Goal: Find specific page/section: Find specific page/section

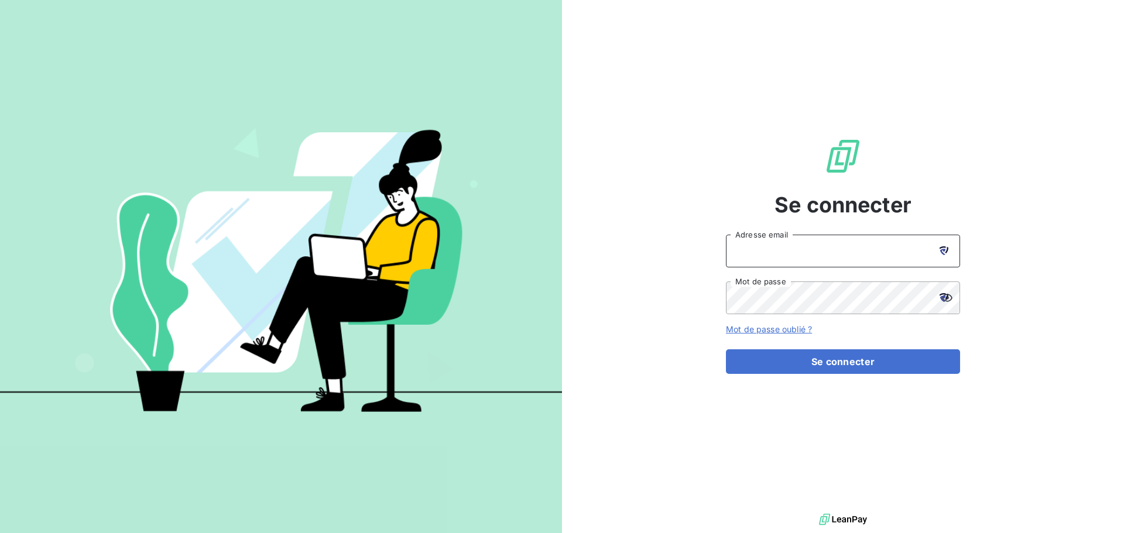
drag, startPoint x: 790, startPoint y: 238, endPoint x: 877, endPoint y: 250, distance: 88.0
click at [794, 239] on input "Adresse email" at bounding box center [843, 251] width 234 height 33
click at [945, 246] on div at bounding box center [943, 251] width 33 height 33
drag, startPoint x: 819, startPoint y: 258, endPoint x: 829, endPoint y: 256, distance: 10.1
click at [819, 258] on input "Adresse email" at bounding box center [843, 251] width 234 height 33
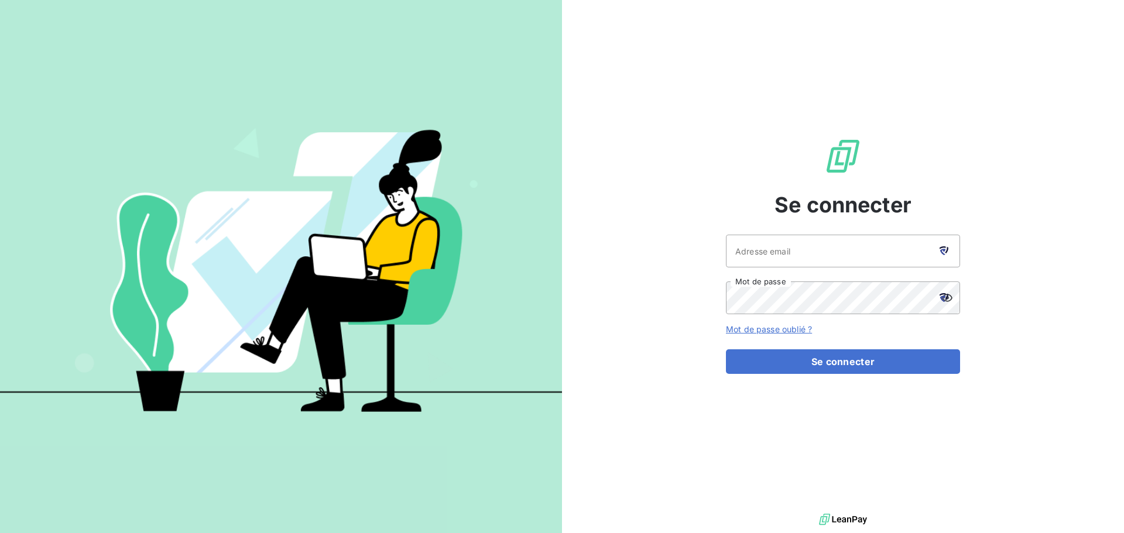
click at [937, 244] on div at bounding box center [943, 251] width 33 height 33
type input "[EMAIL_ADDRESS][DOMAIN_NAME]"
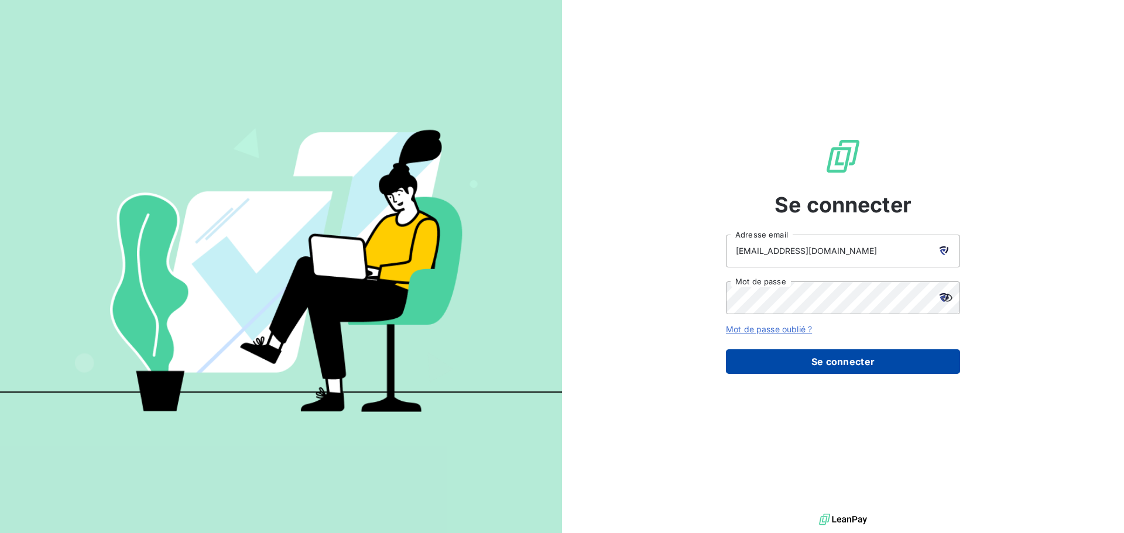
click at [817, 366] on button "Se connecter" at bounding box center [843, 361] width 234 height 25
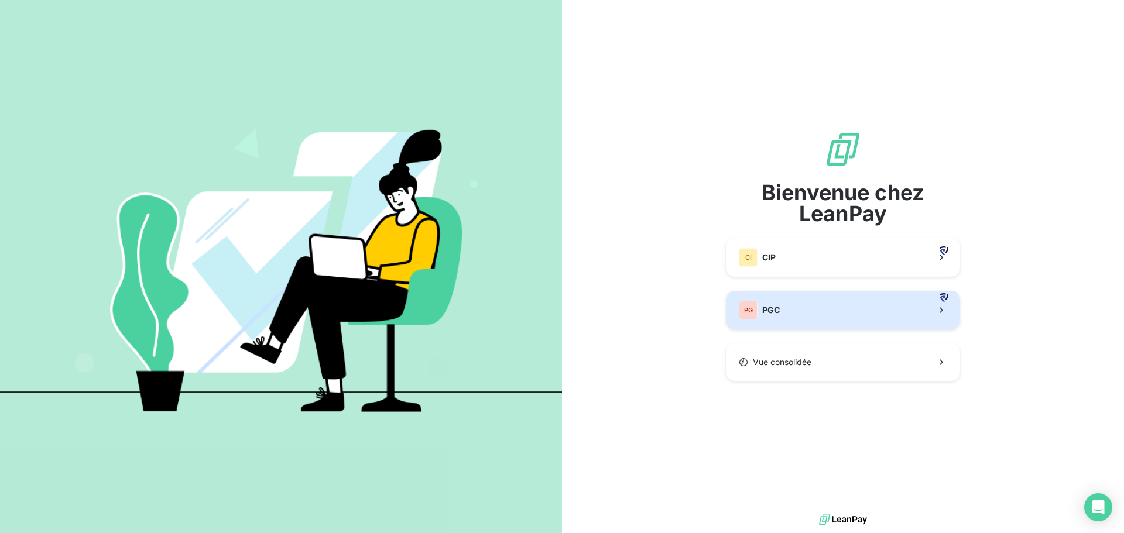
click at [803, 304] on button "PG PGC" at bounding box center [843, 310] width 234 height 39
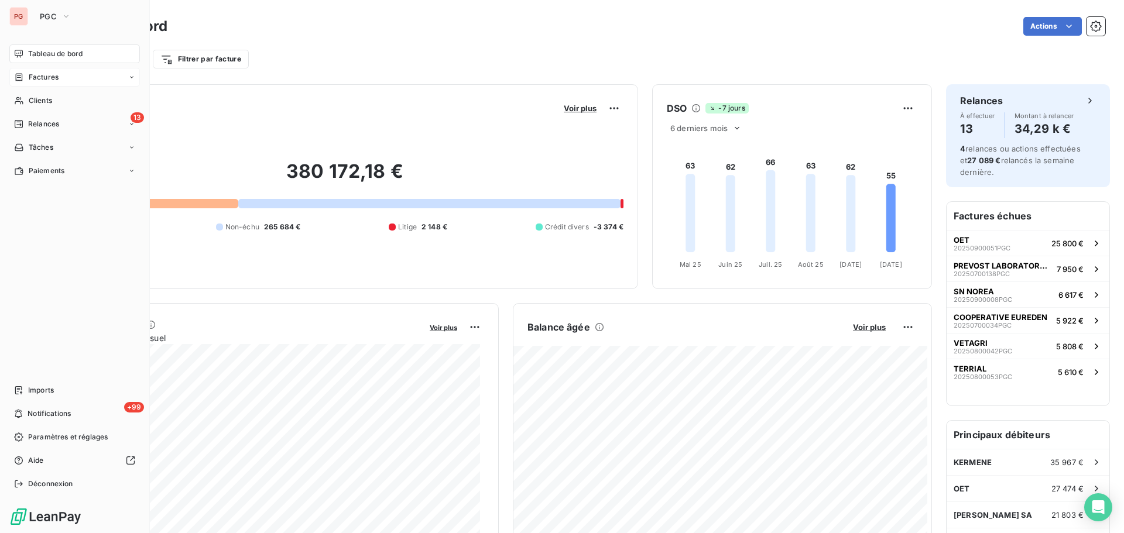
click at [106, 73] on div "Factures" at bounding box center [74, 77] width 131 height 19
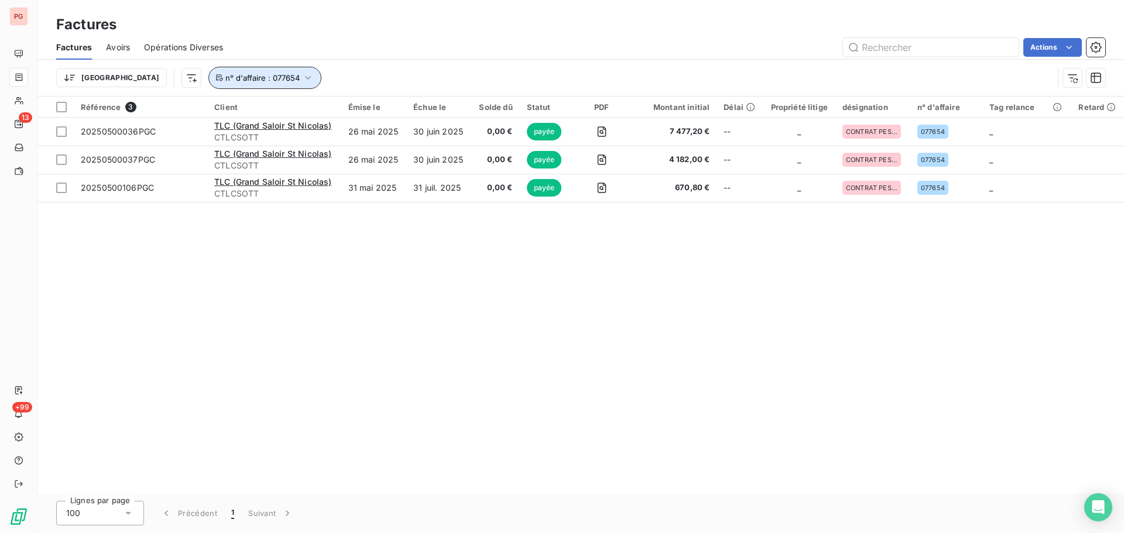
click at [239, 76] on button "n° d'affaire : 077654" at bounding box center [264, 78] width 113 height 22
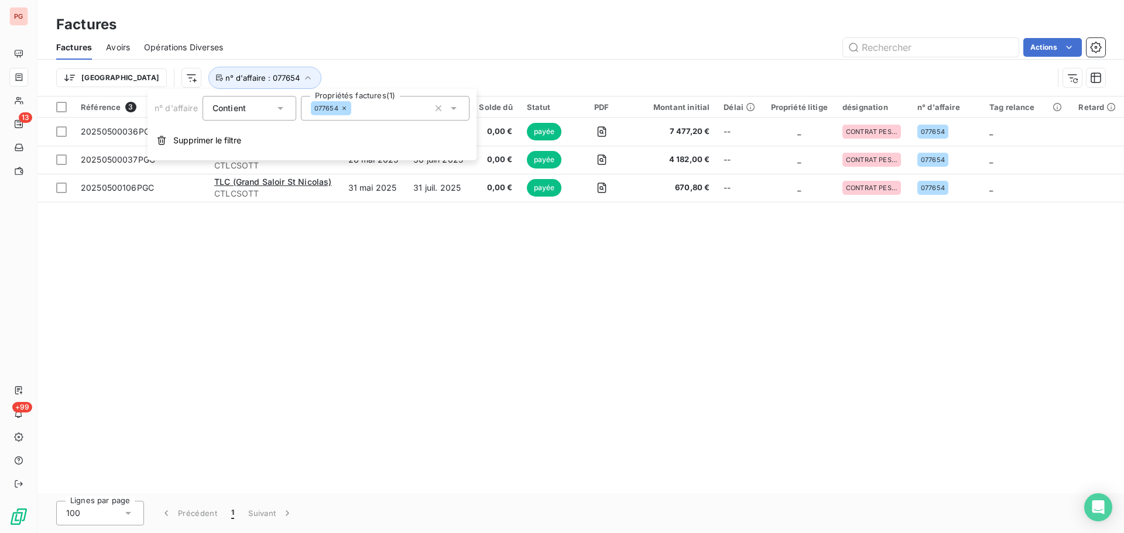
click at [344, 110] on icon at bounding box center [344, 108] width 7 height 7
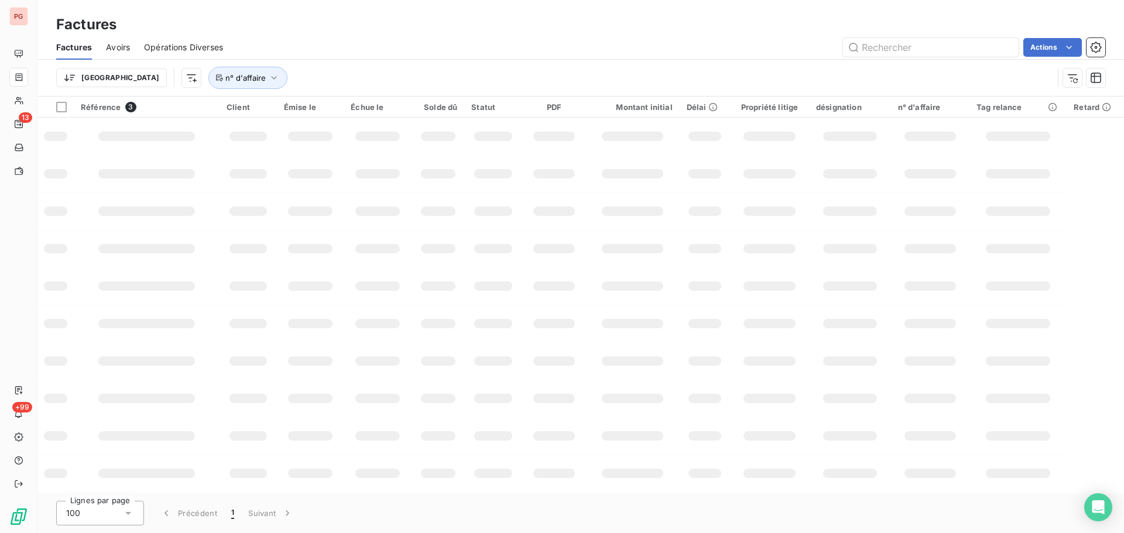
click at [348, 62] on div "Trier n° d'affaire" at bounding box center [580, 78] width 1049 height 36
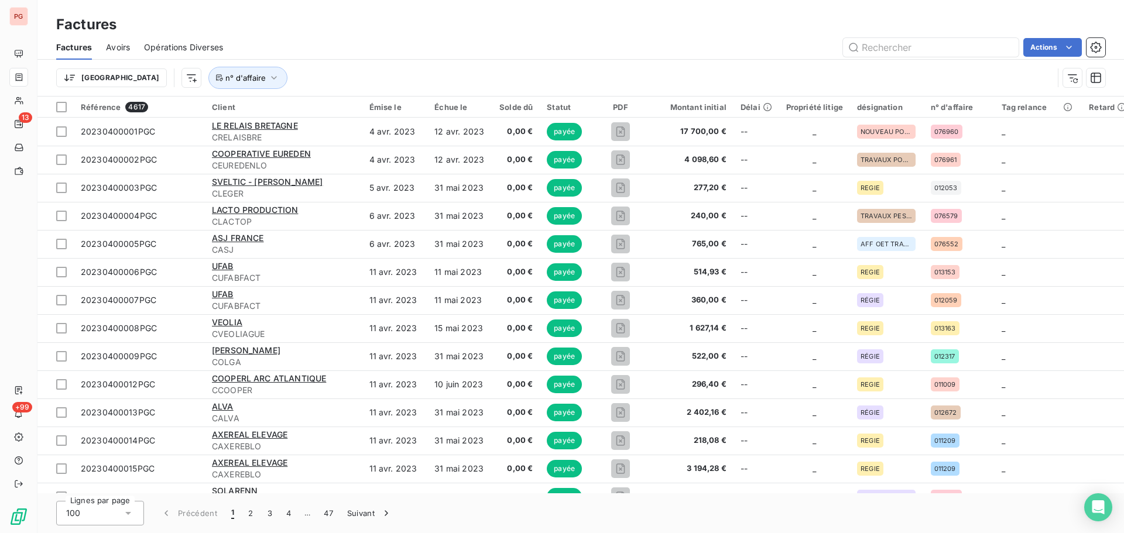
click at [124, 515] on icon at bounding box center [128, 513] width 12 height 12
click at [605, 516] on div "Lignes par page 100 25 50 100 Précédent 1 2 3 4 … 47 Suivant" at bounding box center [580, 513] width 1086 height 40
click at [1098, 49] on icon "button" at bounding box center [1096, 48] width 12 height 12
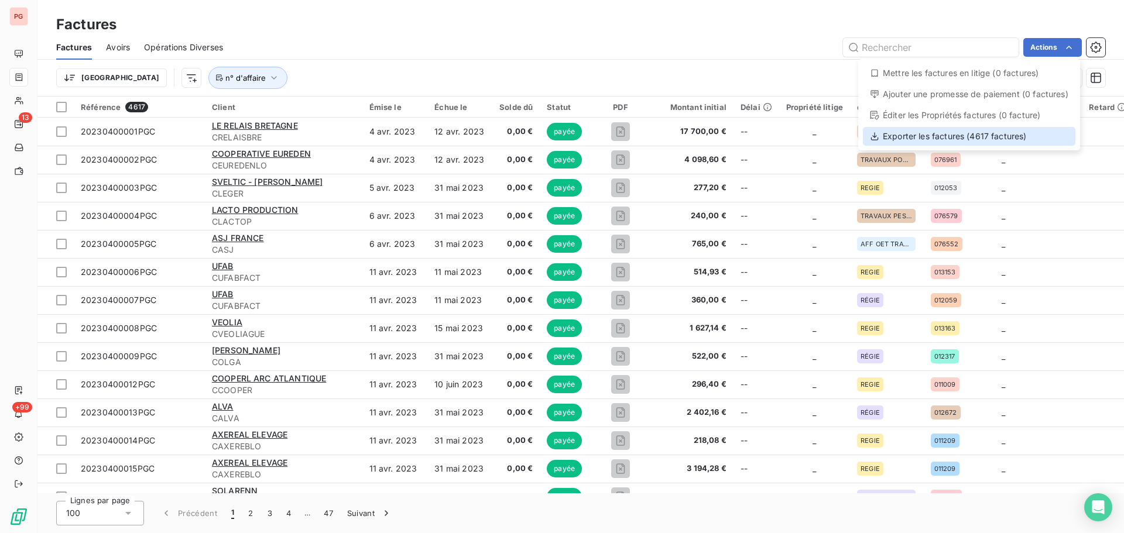
click at [963, 139] on div "Exporter les factures (4617 factures)" at bounding box center [969, 136] width 212 height 19
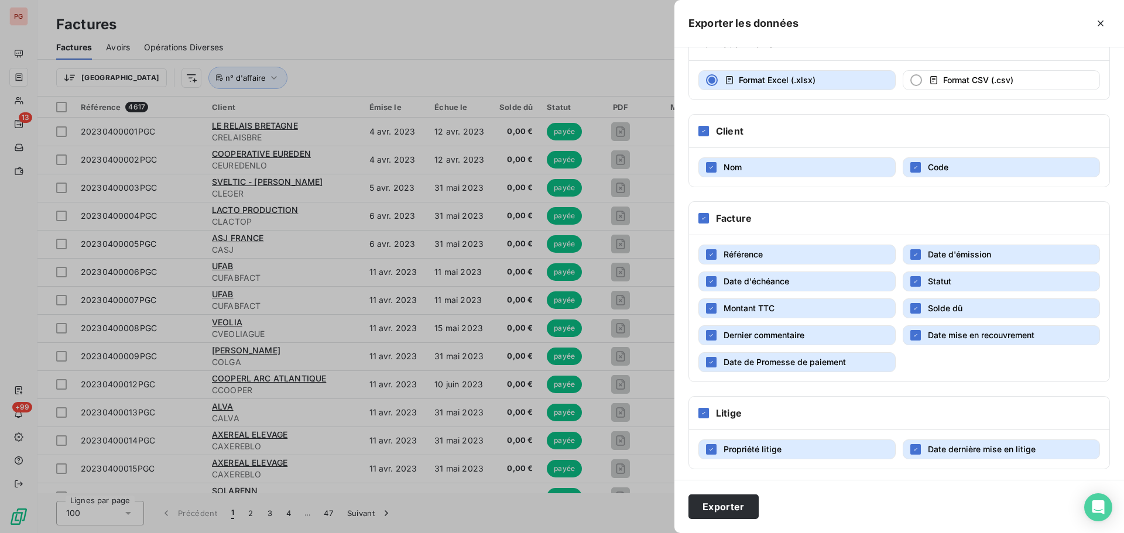
scroll to position [197, 0]
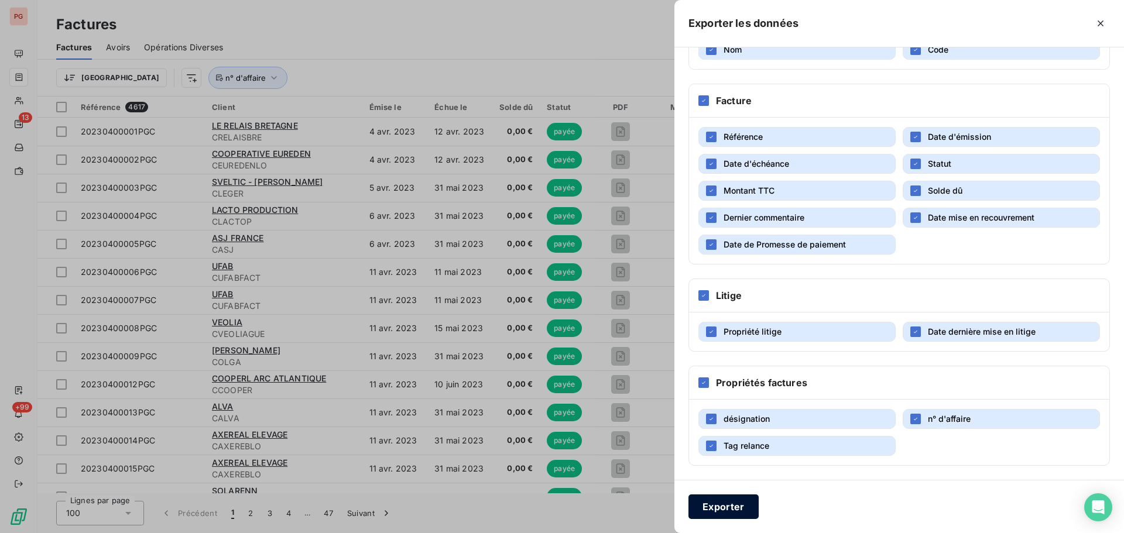
click at [722, 501] on button "Exporter" at bounding box center [723, 507] width 70 height 25
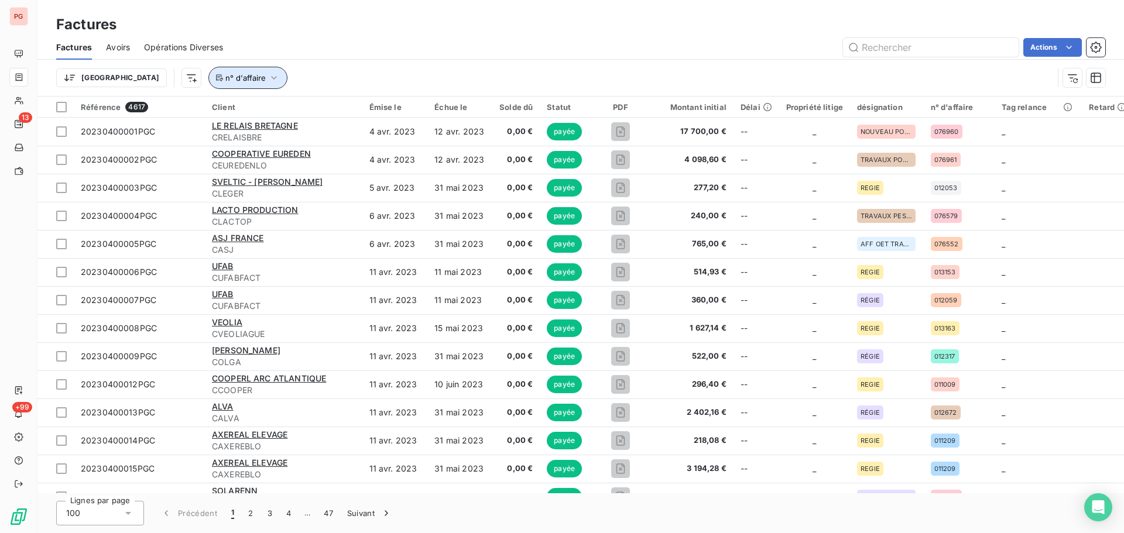
click at [268, 77] on icon "button" at bounding box center [274, 78] width 12 height 12
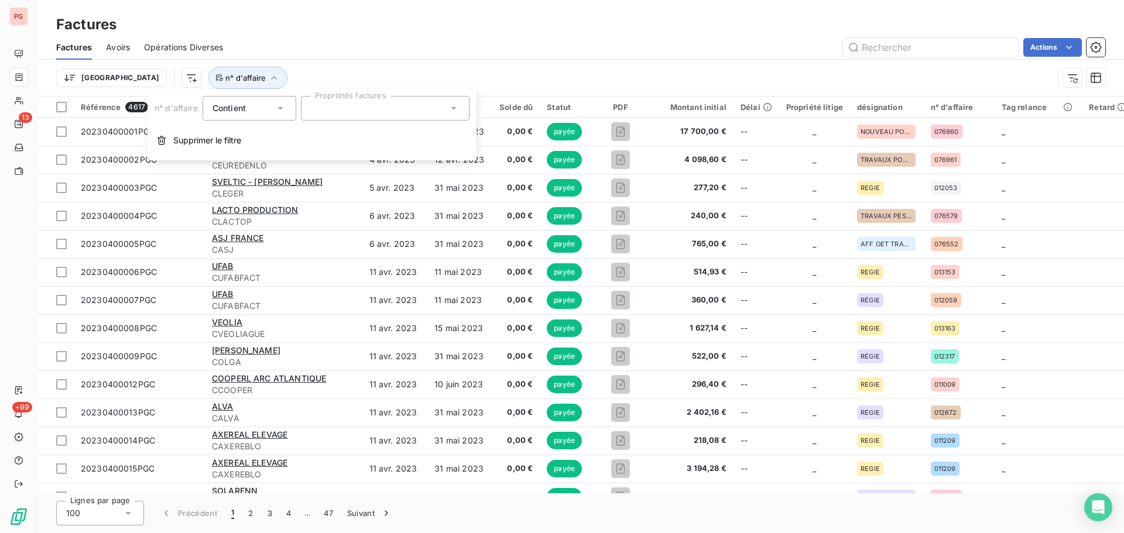
click at [351, 107] on div at bounding box center [385, 108] width 169 height 25
type input "77470"
click at [319, 133] on div at bounding box center [315, 137] width 11 height 11
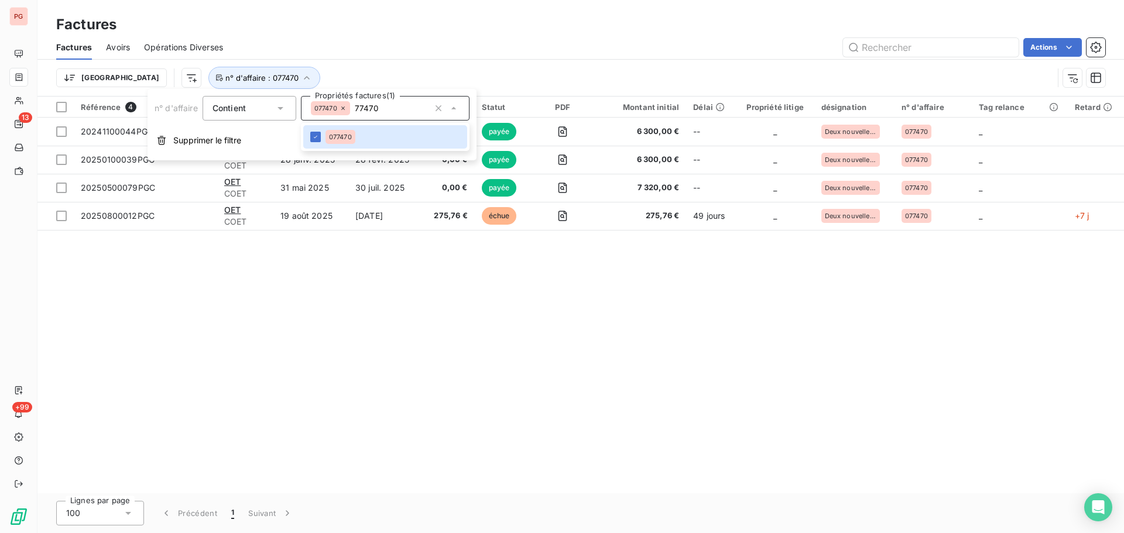
click at [564, 79] on div "Trier n° d'affaire : 077470" at bounding box center [554, 78] width 997 height 22
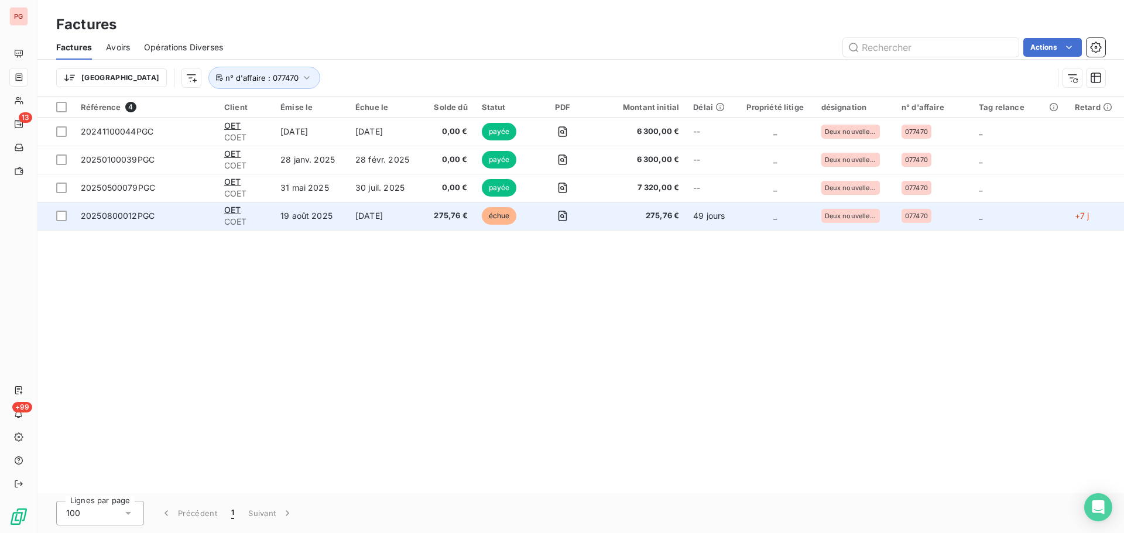
click at [326, 221] on td "19 août 2025" at bounding box center [310, 216] width 75 height 28
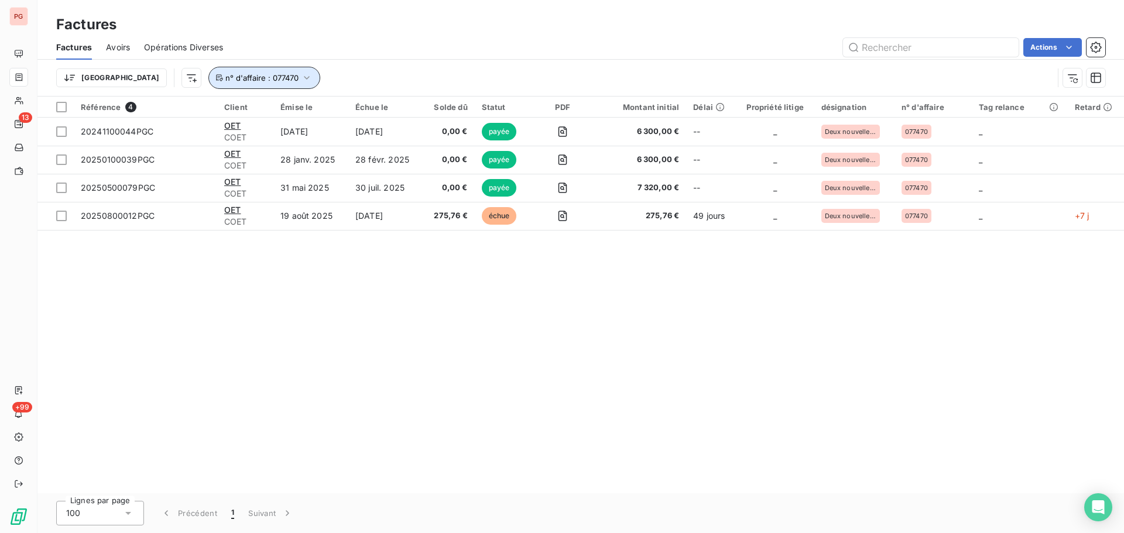
drag, startPoint x: 242, startPoint y: 78, endPoint x: 247, endPoint y: 87, distance: 10.0
click at [301, 78] on icon "button" at bounding box center [307, 78] width 12 height 12
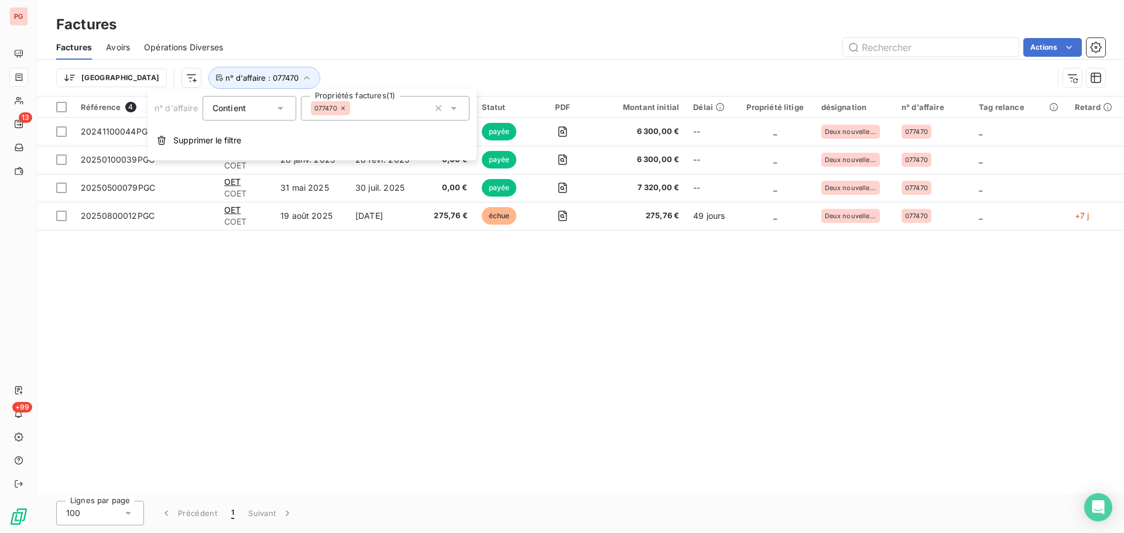
click at [341, 107] on icon at bounding box center [343, 108] width 7 height 7
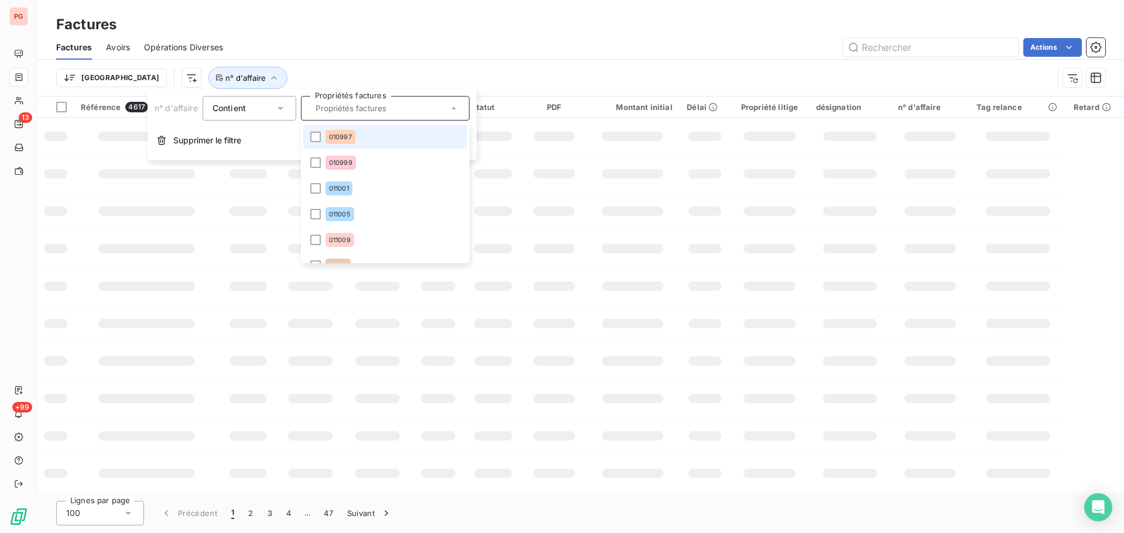
click at [341, 107] on input "text" at bounding box center [379, 108] width 137 height 11
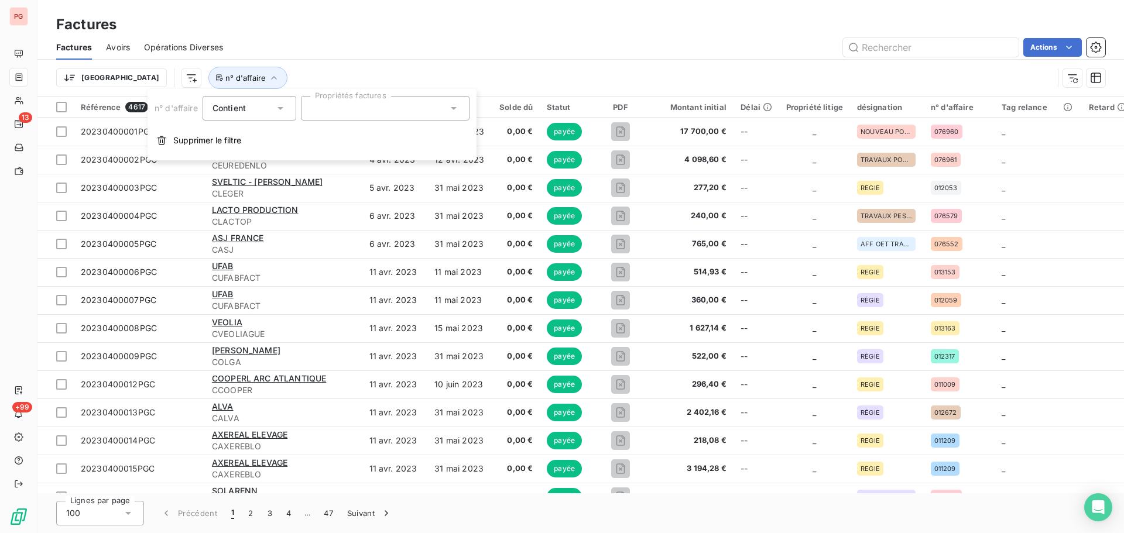
click at [341, 107] on div at bounding box center [385, 108] width 169 height 25
type input "77683"
click at [320, 138] on div at bounding box center [315, 137] width 11 height 11
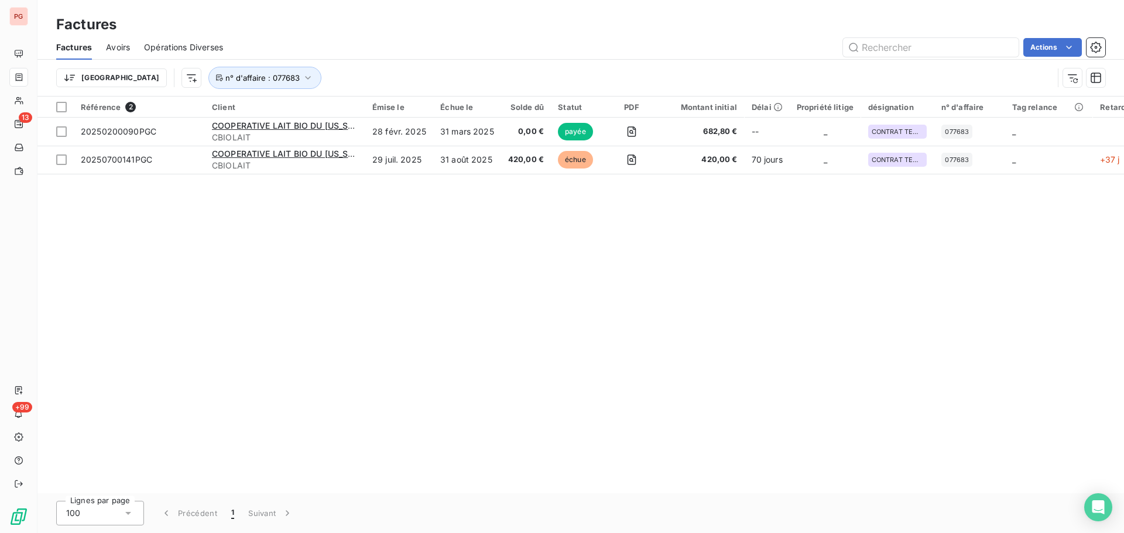
click at [555, 246] on div "Référence 2 Client Émise le Échue le Solde dû Statut PDF Montant initial Délai …" at bounding box center [580, 295] width 1086 height 397
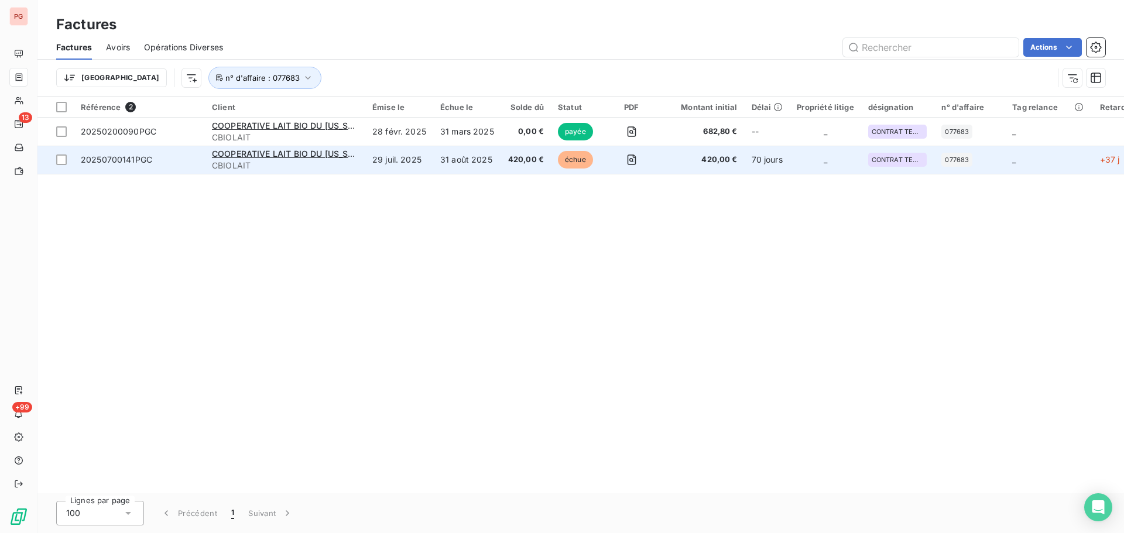
click at [137, 164] on div "20250700141PGC" at bounding box center [116, 160] width 71 height 12
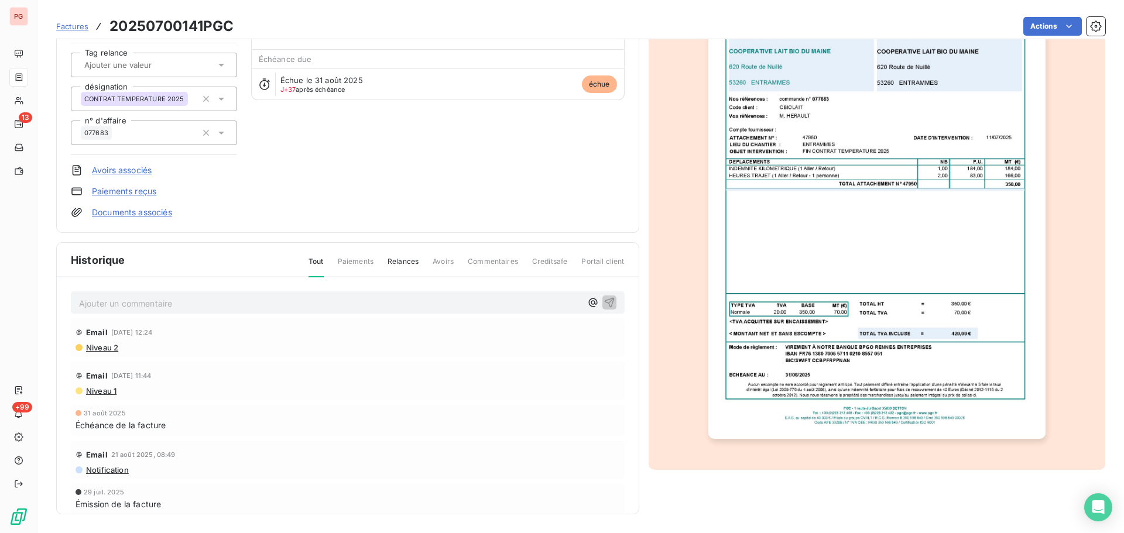
scroll to position [13, 0]
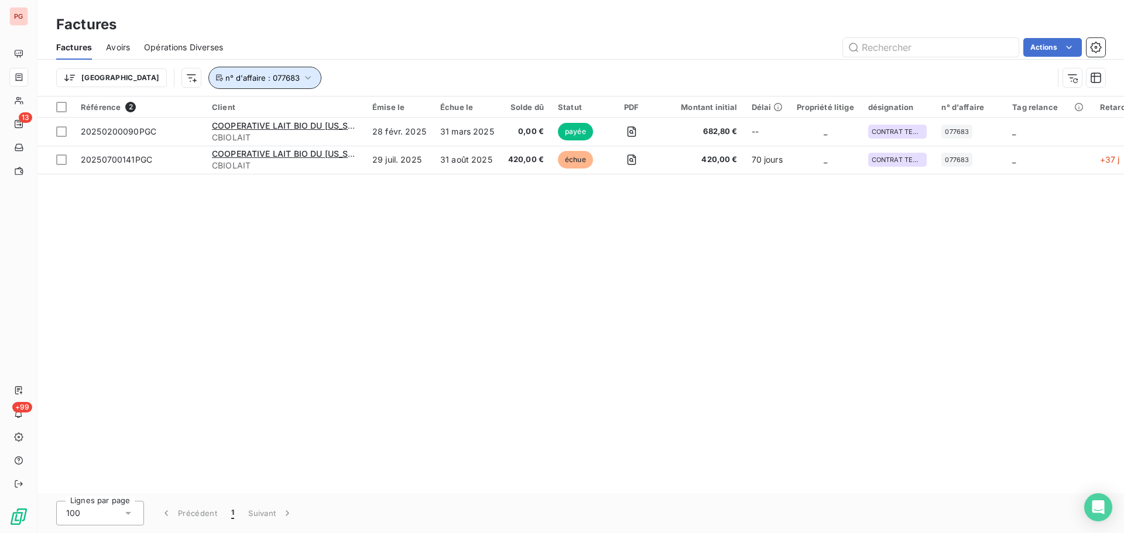
click at [302, 76] on icon "button" at bounding box center [308, 78] width 12 height 12
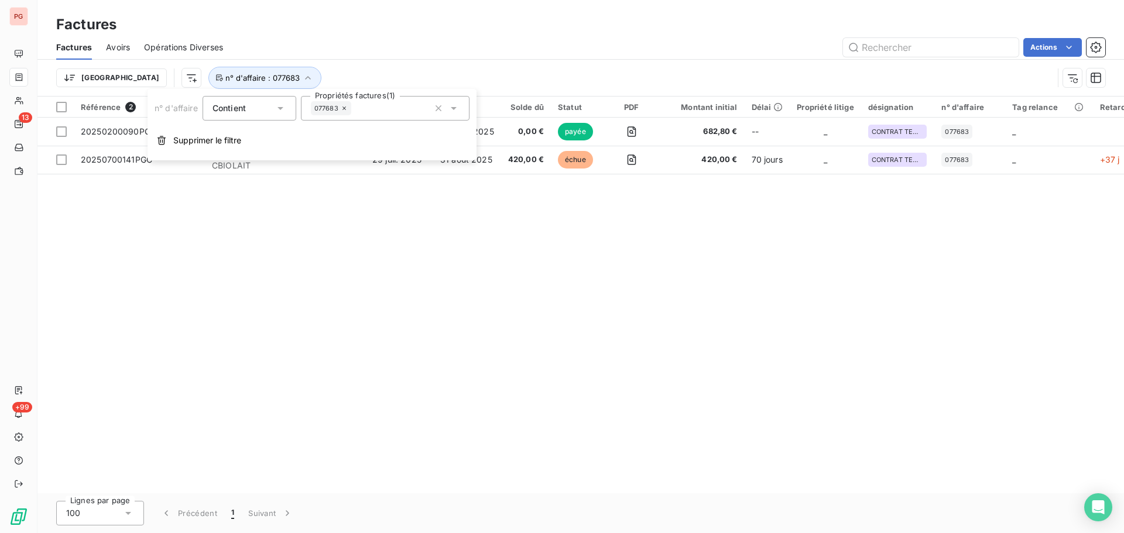
click at [344, 109] on icon at bounding box center [344, 108] width 7 height 7
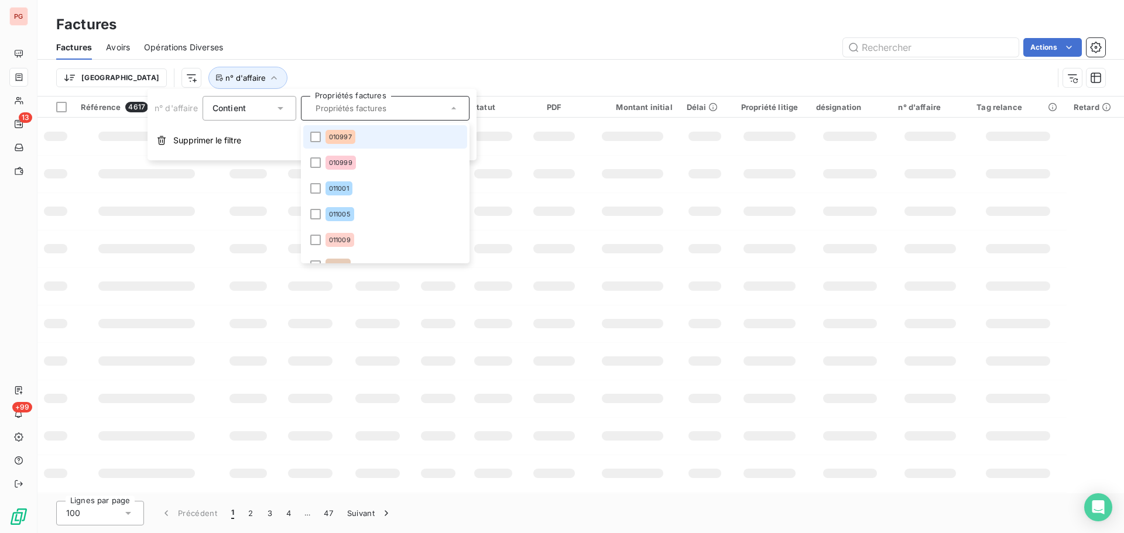
click at [335, 110] on input "text" at bounding box center [379, 108] width 137 height 11
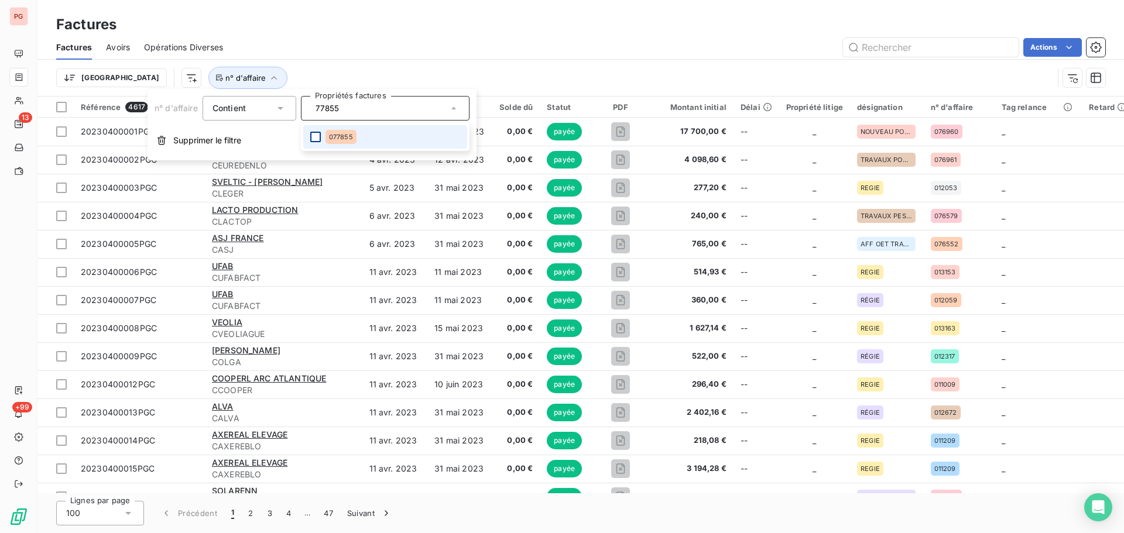
type input "77855"
click at [321, 138] on div at bounding box center [315, 137] width 11 height 11
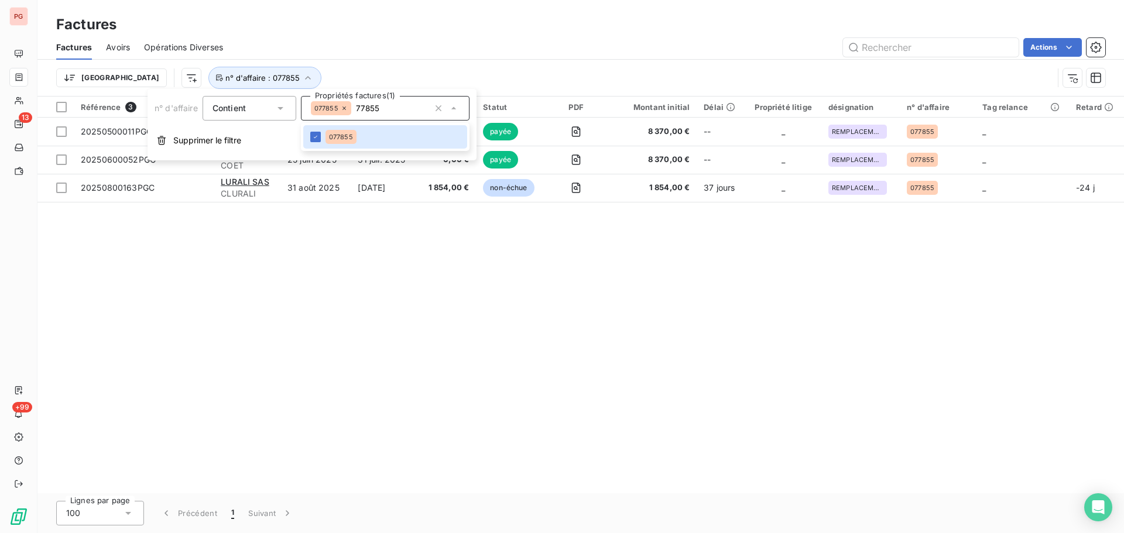
click at [608, 73] on div "Trier n° d'affaire : 077855" at bounding box center [554, 78] width 997 height 22
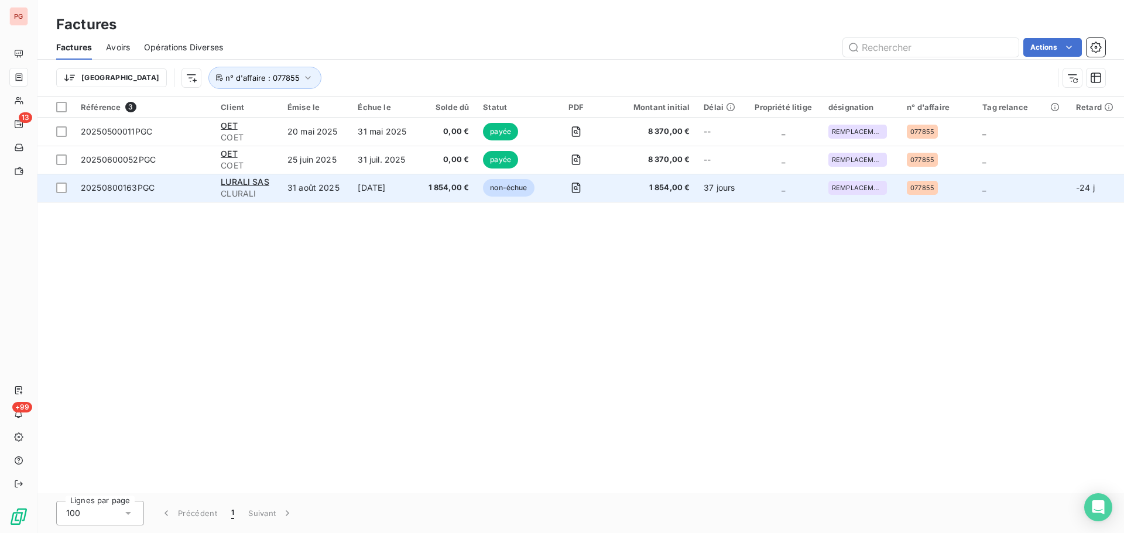
click at [353, 196] on td "[DATE]" at bounding box center [384, 188] width 67 height 28
click at [339, 185] on td "31 août 2025" at bounding box center [315, 188] width 70 height 28
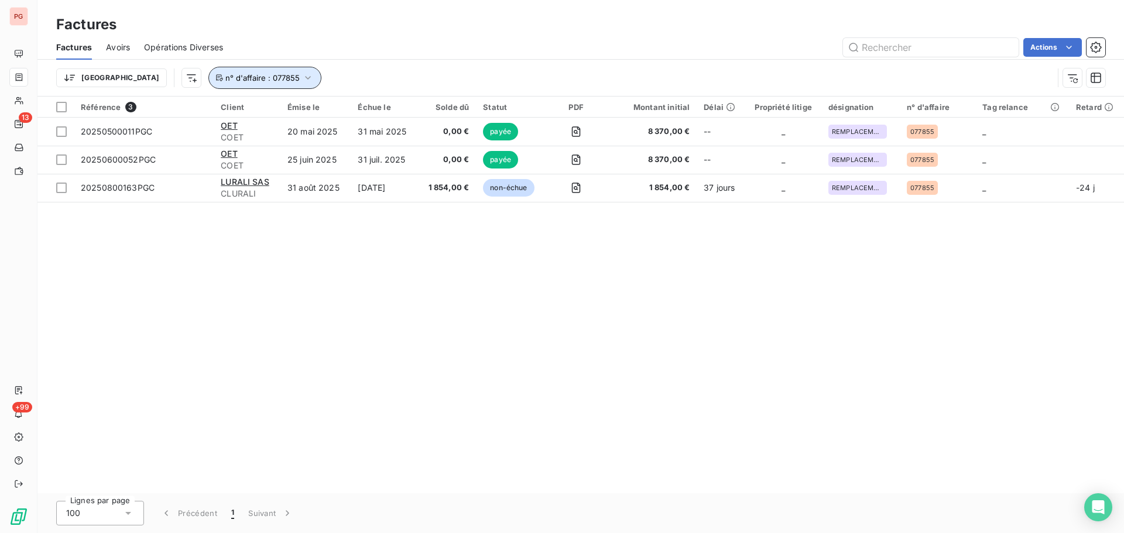
click at [302, 78] on icon "button" at bounding box center [308, 78] width 12 height 12
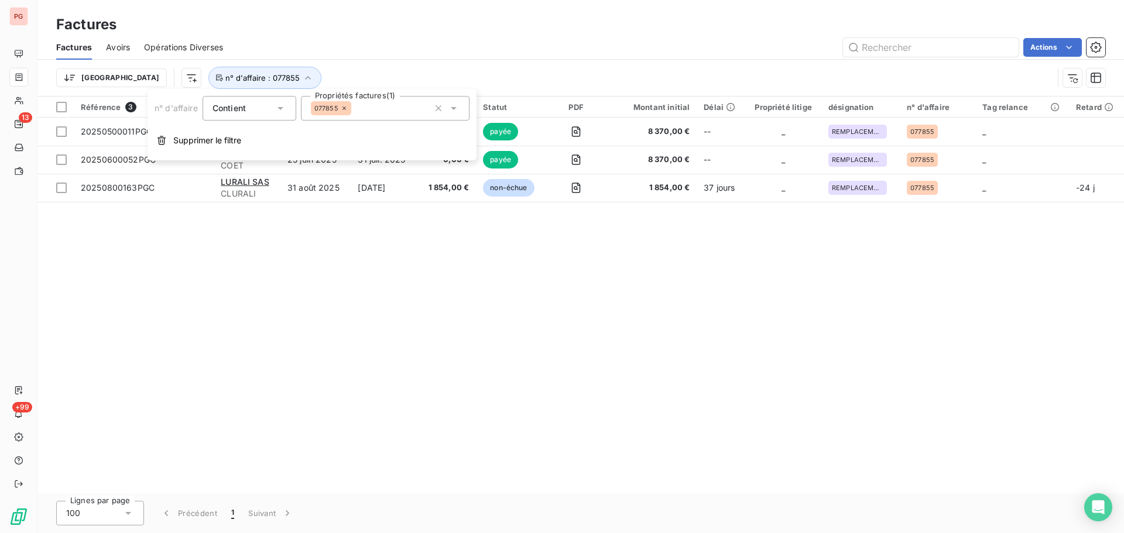
click at [342, 108] on icon at bounding box center [344, 108] width 7 height 7
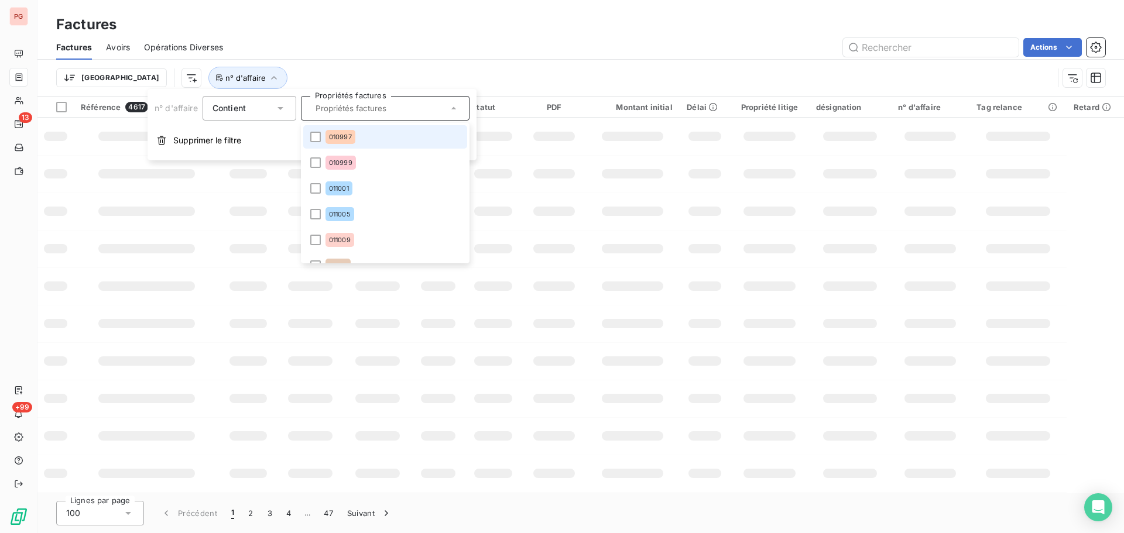
click at [338, 109] on input "text" at bounding box center [379, 108] width 137 height 11
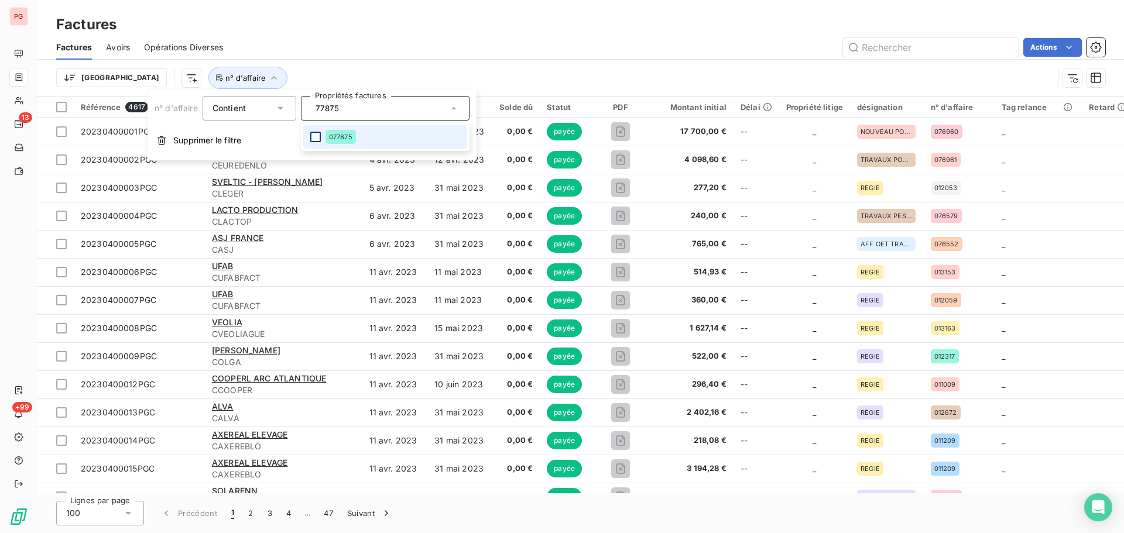
type input "77875"
click at [317, 138] on div at bounding box center [315, 137] width 11 height 11
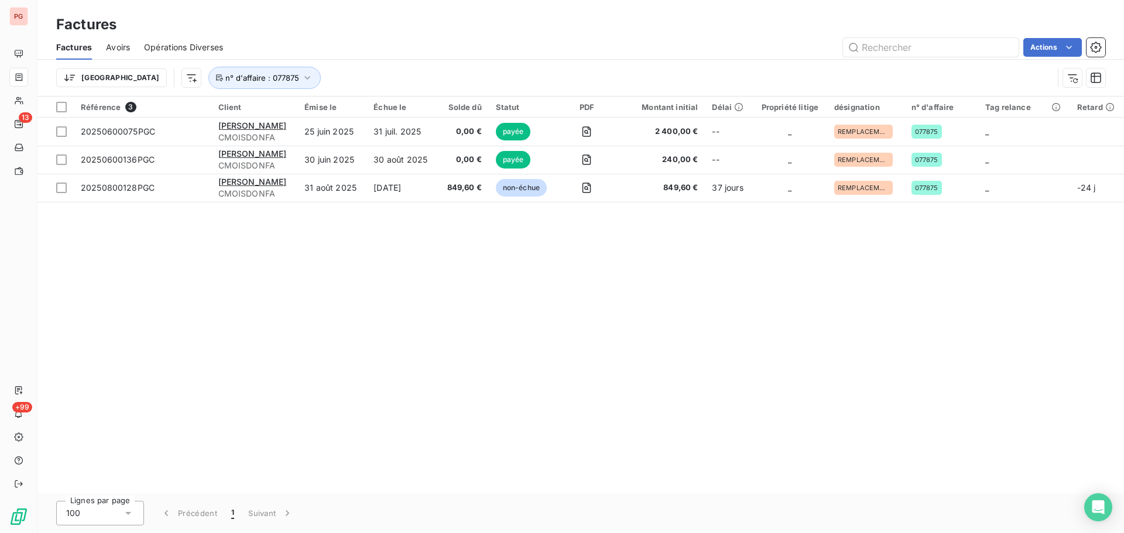
click at [548, 81] on div "Trier n° d'affaire : 077875" at bounding box center [554, 78] width 997 height 22
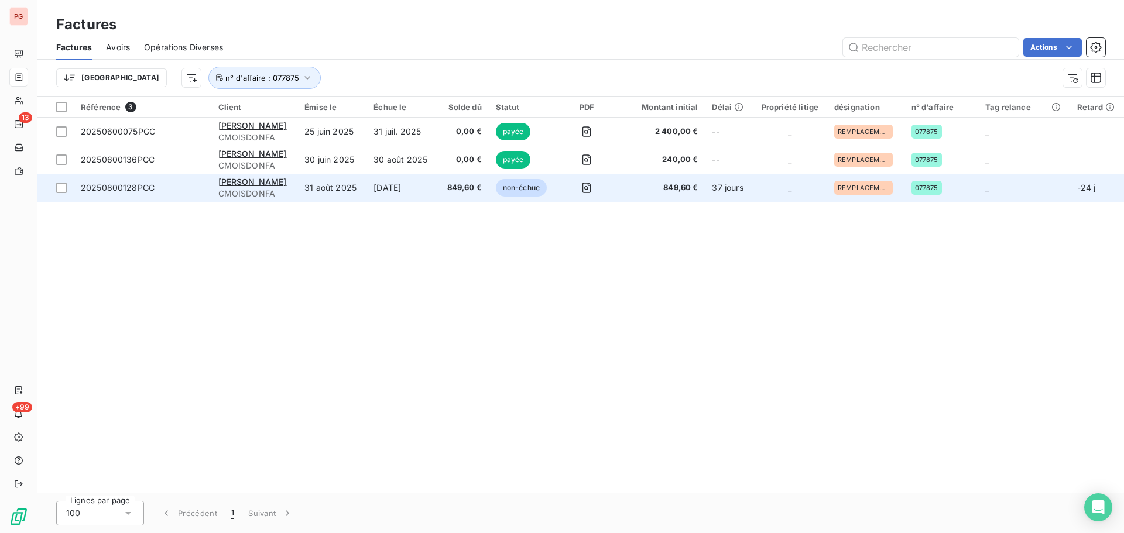
click at [486, 193] on td "849,60 €" at bounding box center [463, 188] width 51 height 28
